Goal: Information Seeking & Learning: Find specific fact

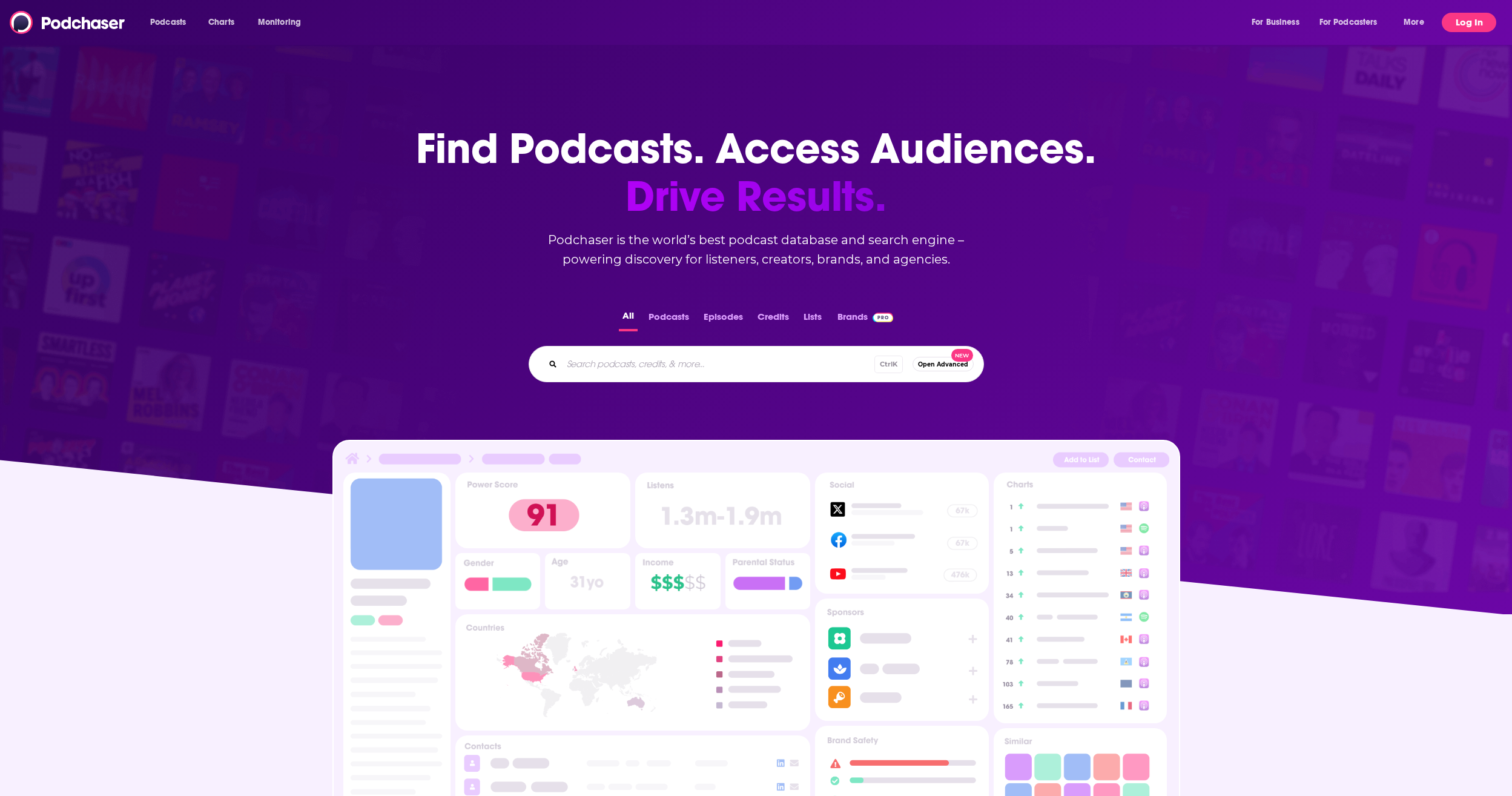
click at [1461, 22] on button "Log In" at bounding box center [1469, 22] width 54 height 19
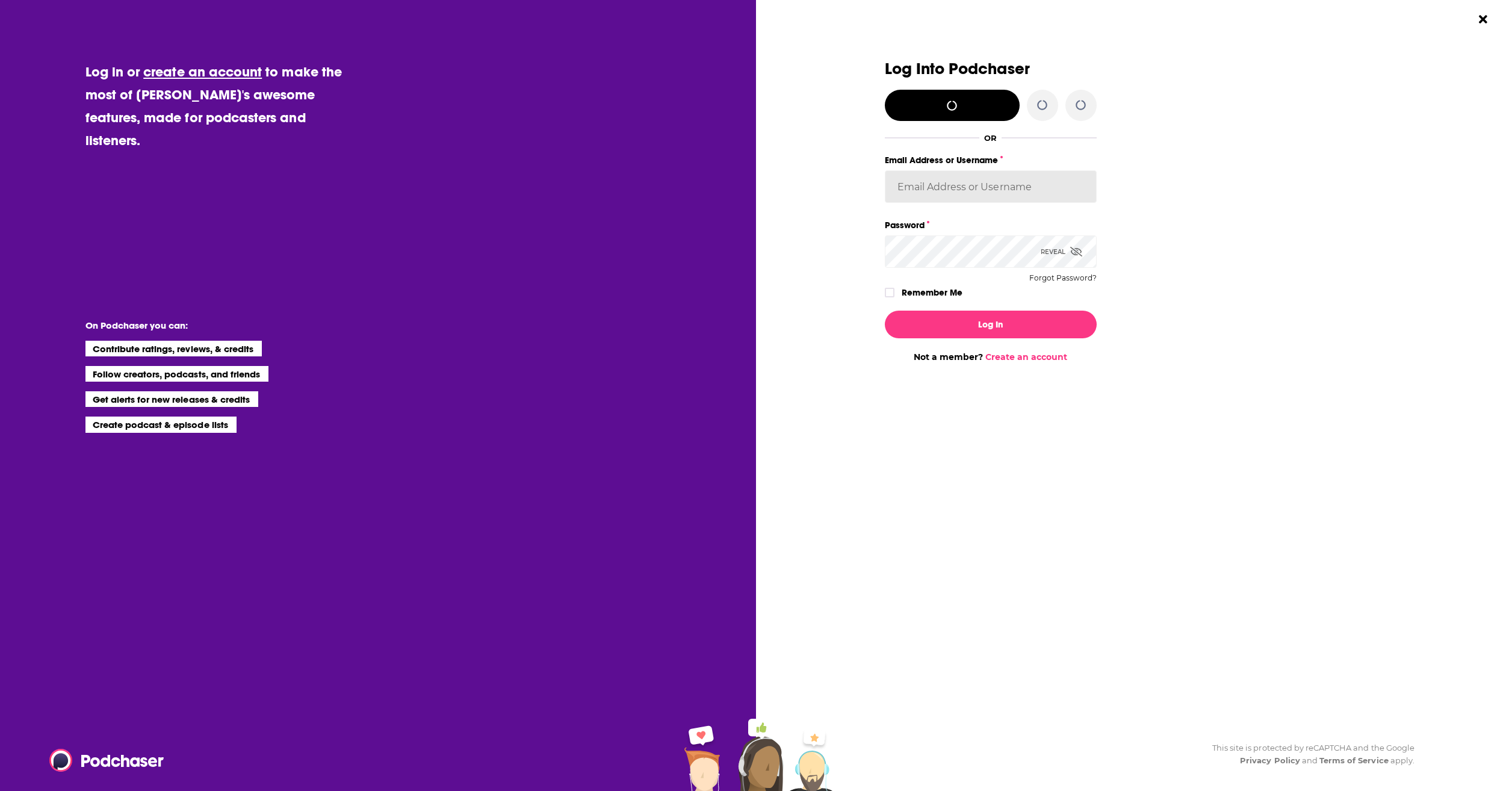
type input "[PERSON_NAME][EMAIL_ADDRESS][PERSON_NAME][DOMAIN_NAME]"
click at [940, 318] on button "Log In" at bounding box center [991, 324] width 212 height 28
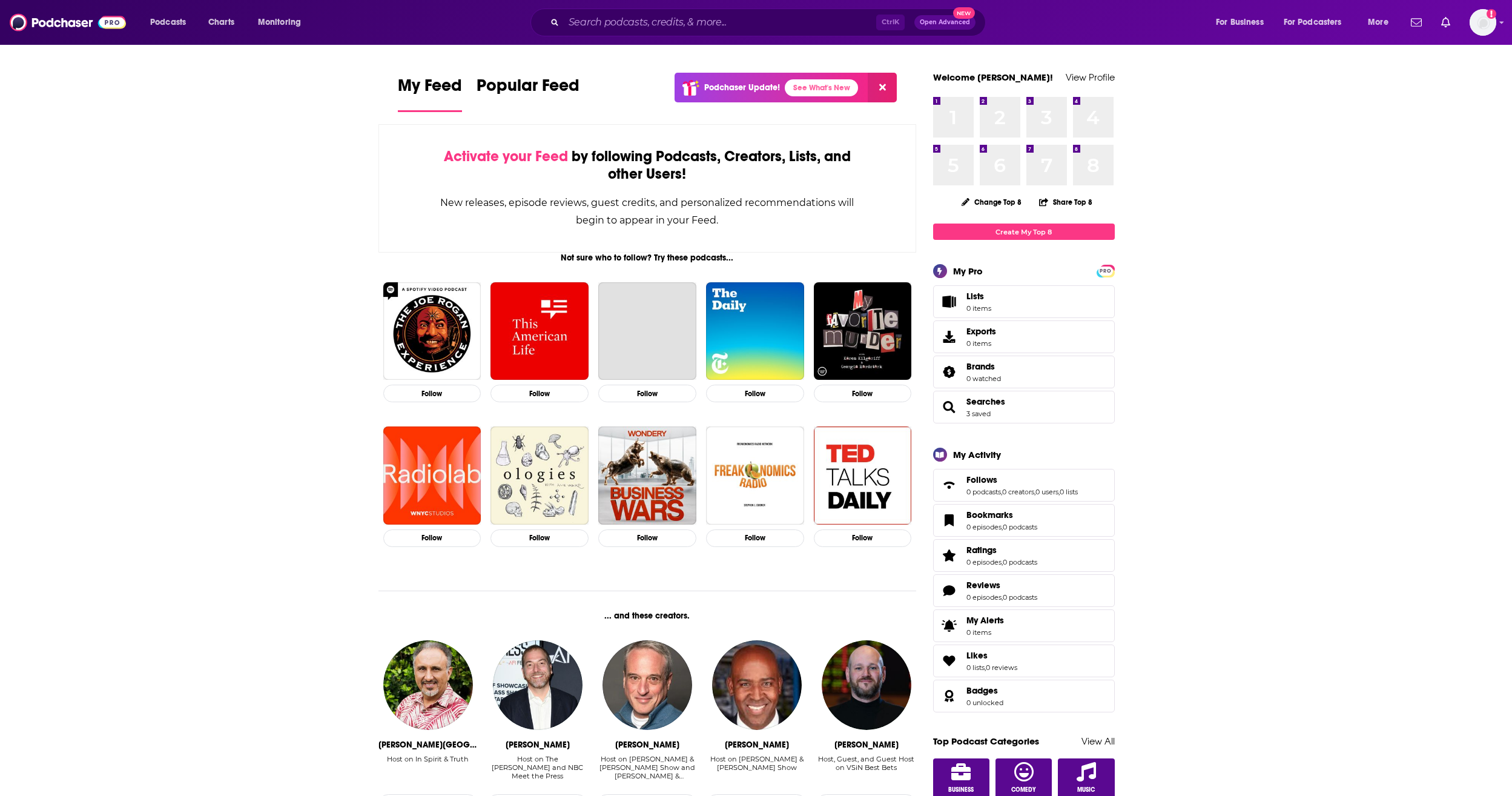
click at [638, 1] on div "Podcasts Charts Monitoring Ctrl K Open Advanced New For Business For Podcasters…" at bounding box center [756, 22] width 1512 height 45
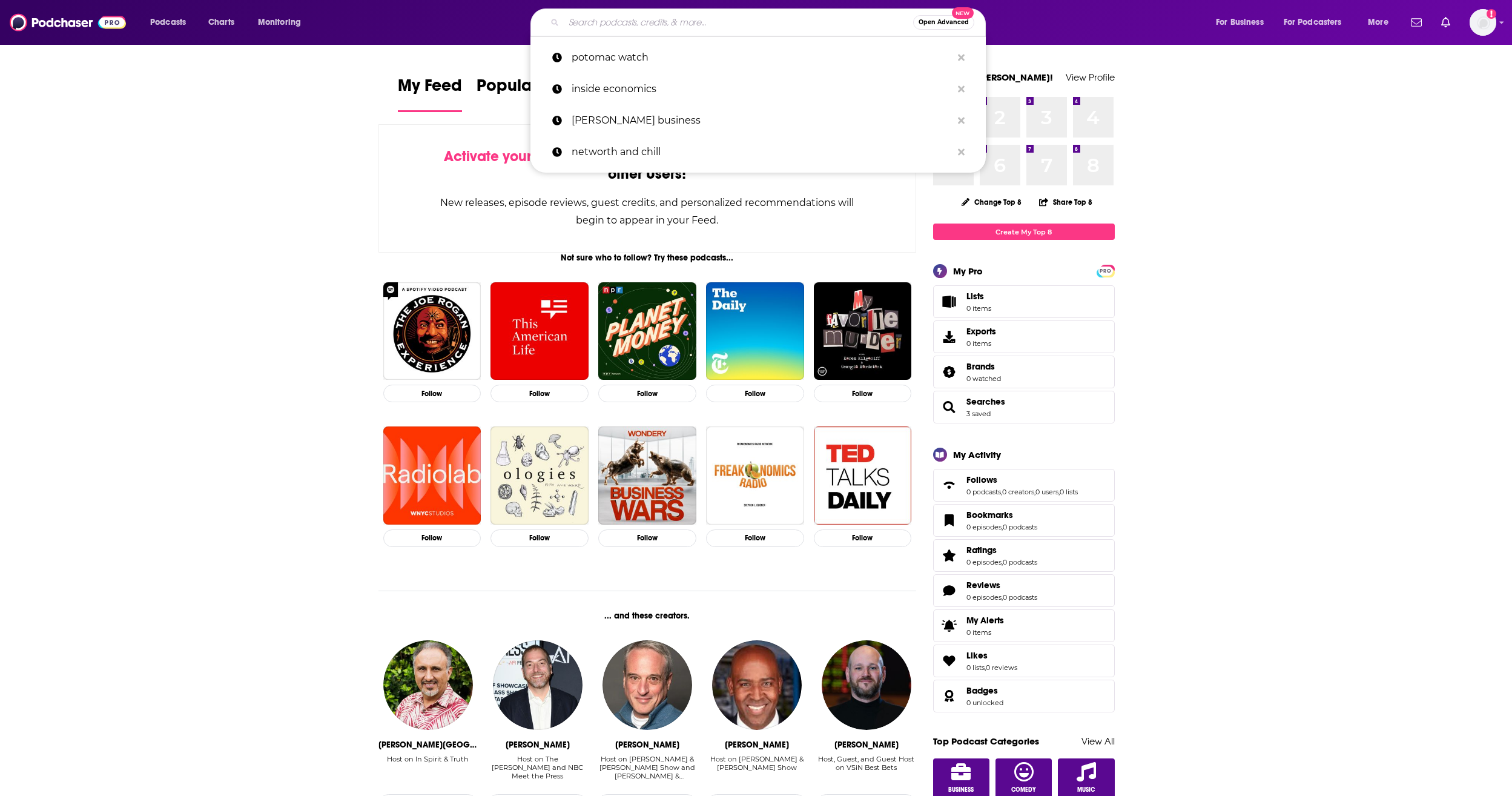
click at [629, 27] on input "Search podcasts, credits, & more..." at bounding box center [738, 22] width 349 height 19
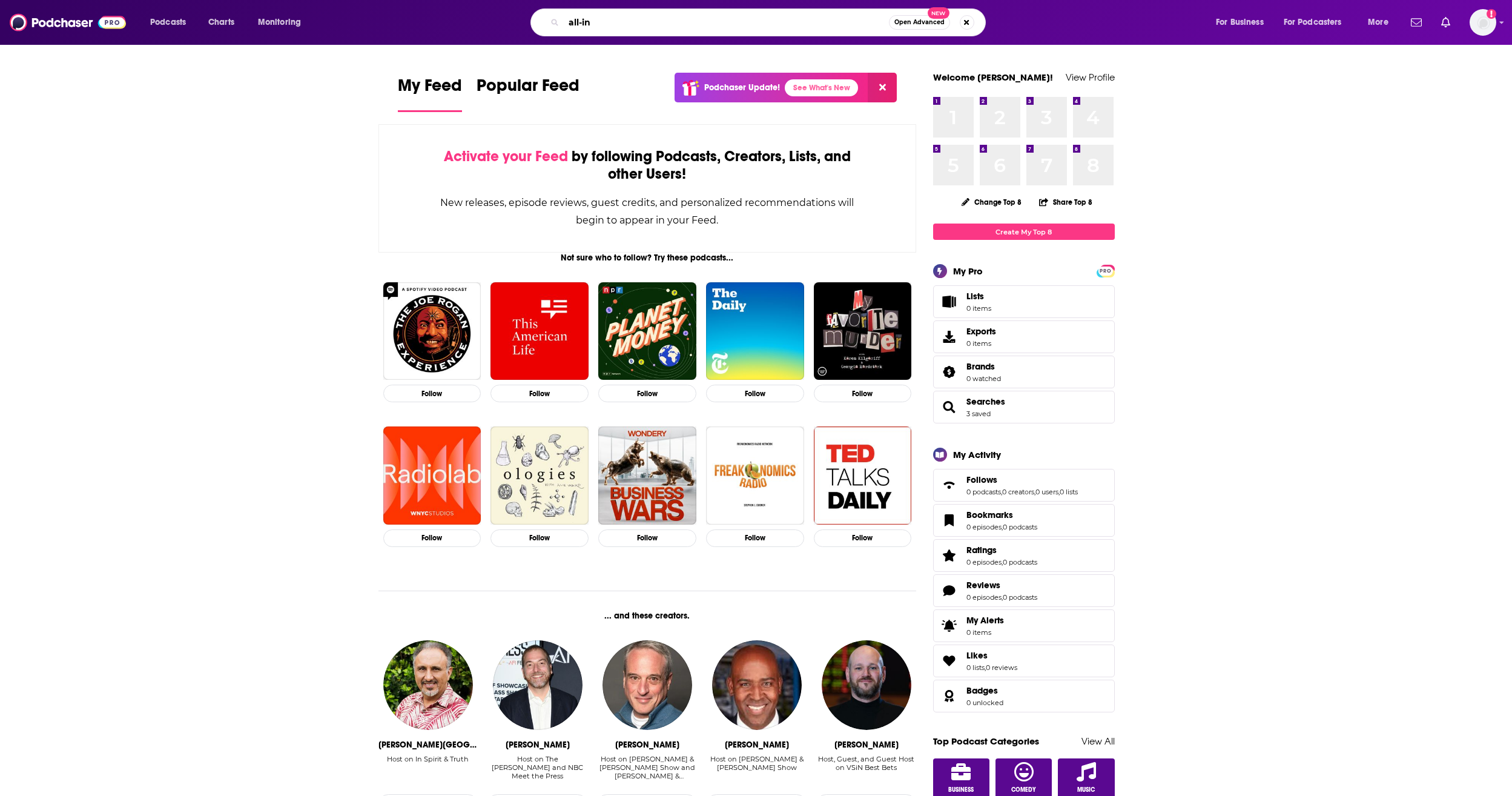
type input "all-in"
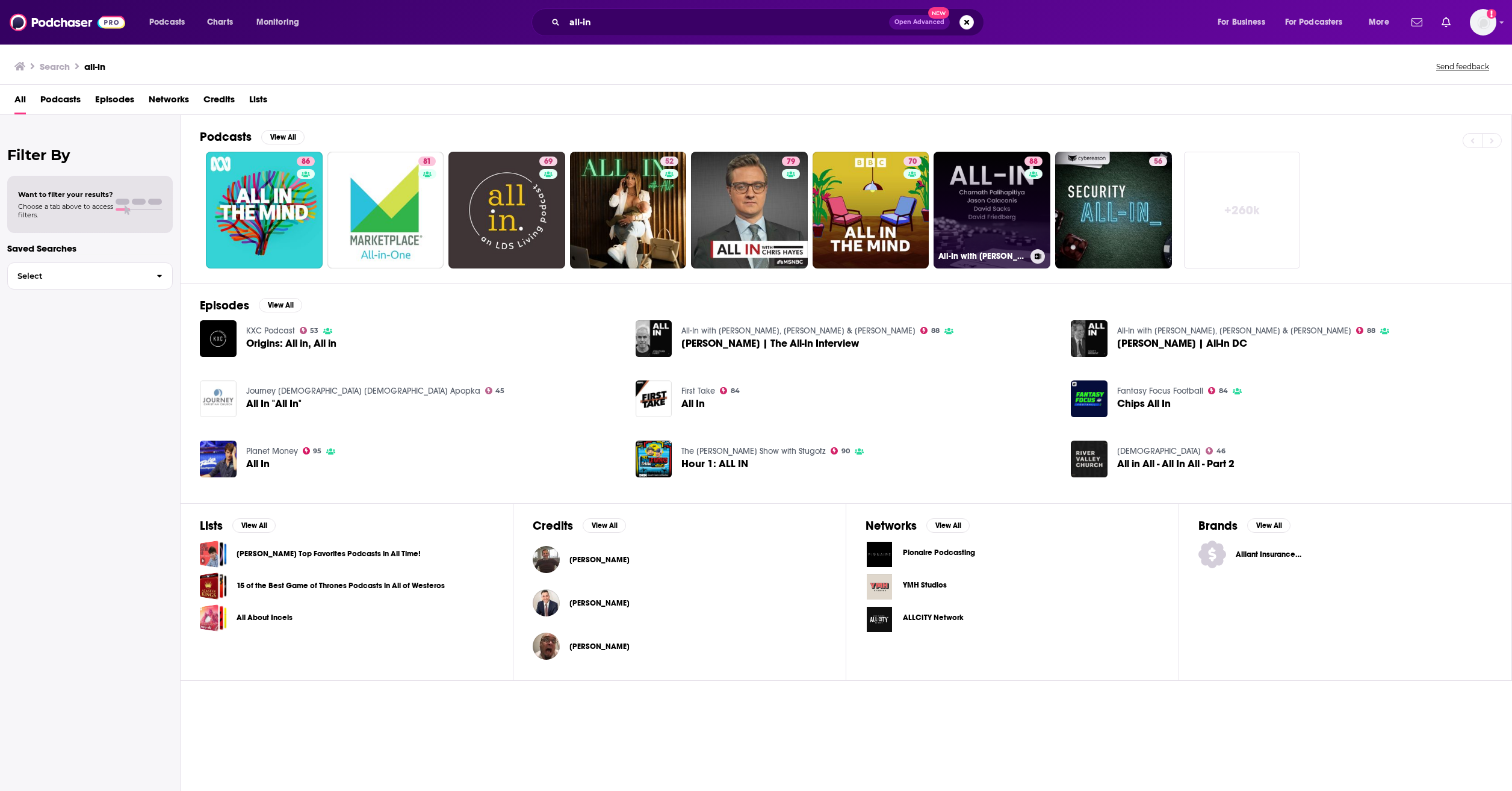
click at [993, 222] on link "88 All-In with [PERSON_NAME], [PERSON_NAME] & [PERSON_NAME]" at bounding box center [992, 210] width 117 height 117
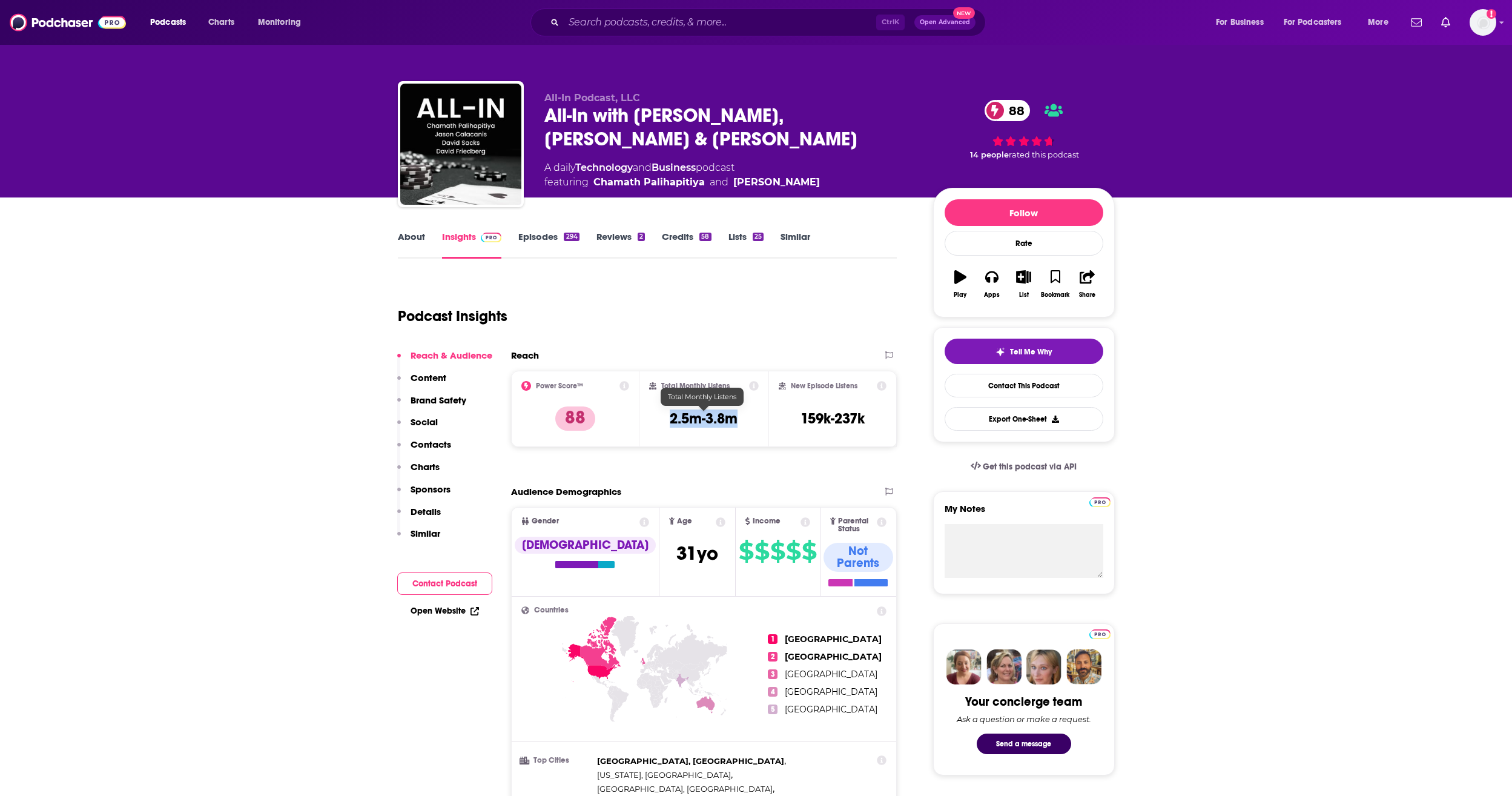
drag, startPoint x: 741, startPoint y: 418, endPoint x: 660, endPoint y: 418, distance: 81.0
click at [660, 418] on div "Total Monthly Listens 2.5m-3.8m" at bounding box center [704, 408] width 110 height 56
copy h3 "2.5m-3.8m"
